Goal: Task Accomplishment & Management: Manage account settings

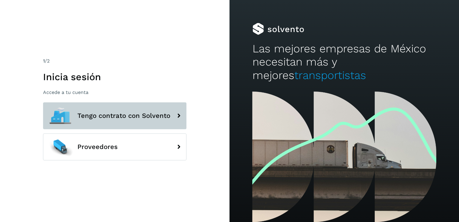
click at [145, 115] on span "Tengo contrato con Solvento" at bounding box center [123, 115] width 93 height 7
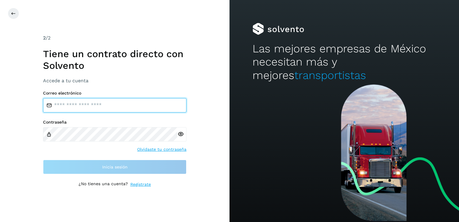
type input "**********"
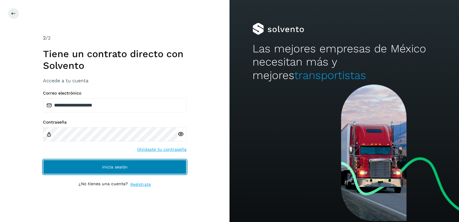
click at [103, 167] on span "Inicia sesión" at bounding box center [114, 167] width 25 height 4
click at [103, 168] on span "Inicia sesión" at bounding box center [114, 167] width 25 height 4
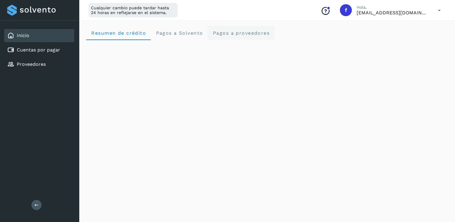
click at [254, 35] on span "Pagos a proveedores" at bounding box center [240, 33] width 57 height 6
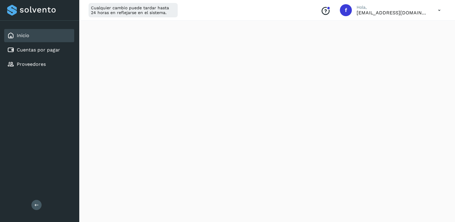
scroll to position [179, 0]
